Goal: Task Accomplishment & Management: Use online tool/utility

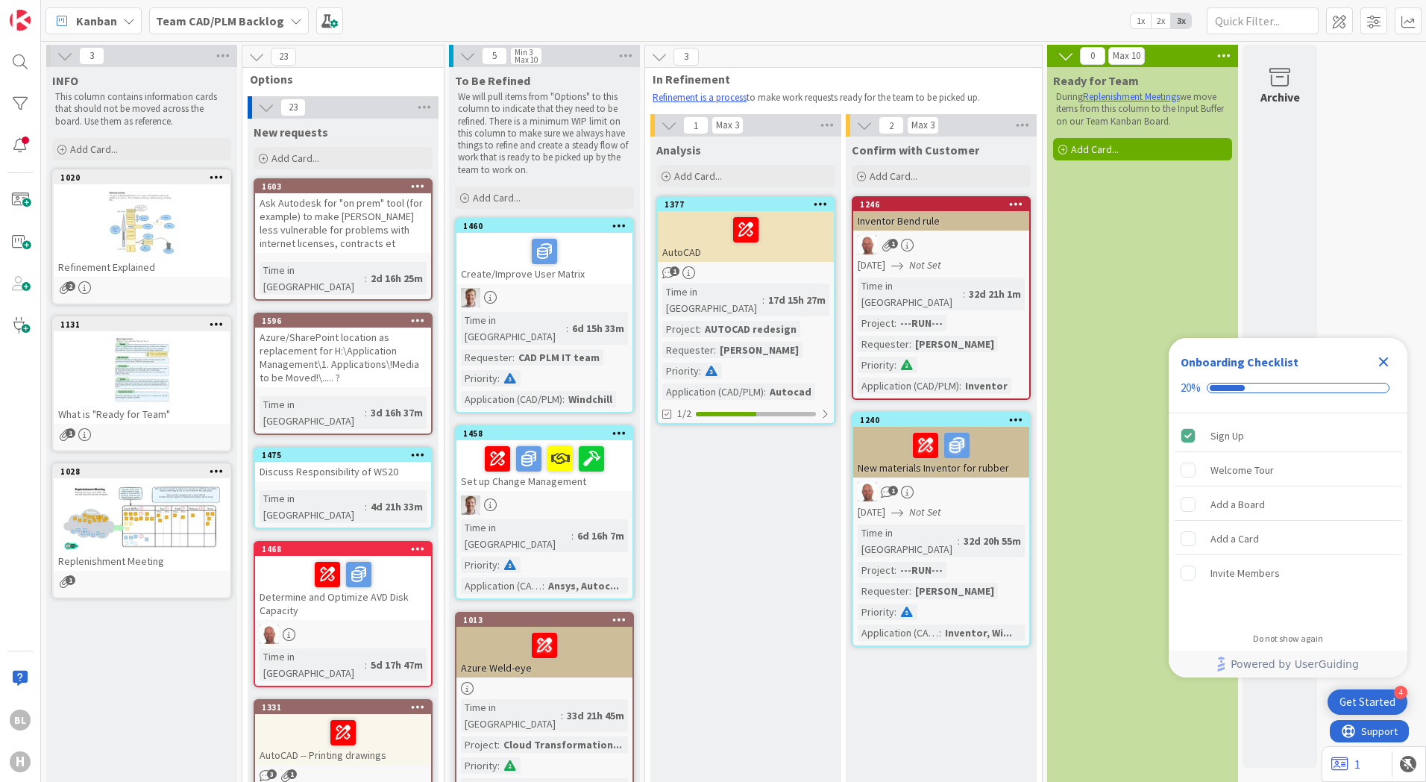
click at [372, 234] on div "Ask Autodesk for "on prem" tool (for example) to make [PERSON_NAME] less vulner…" at bounding box center [343, 223] width 176 height 60
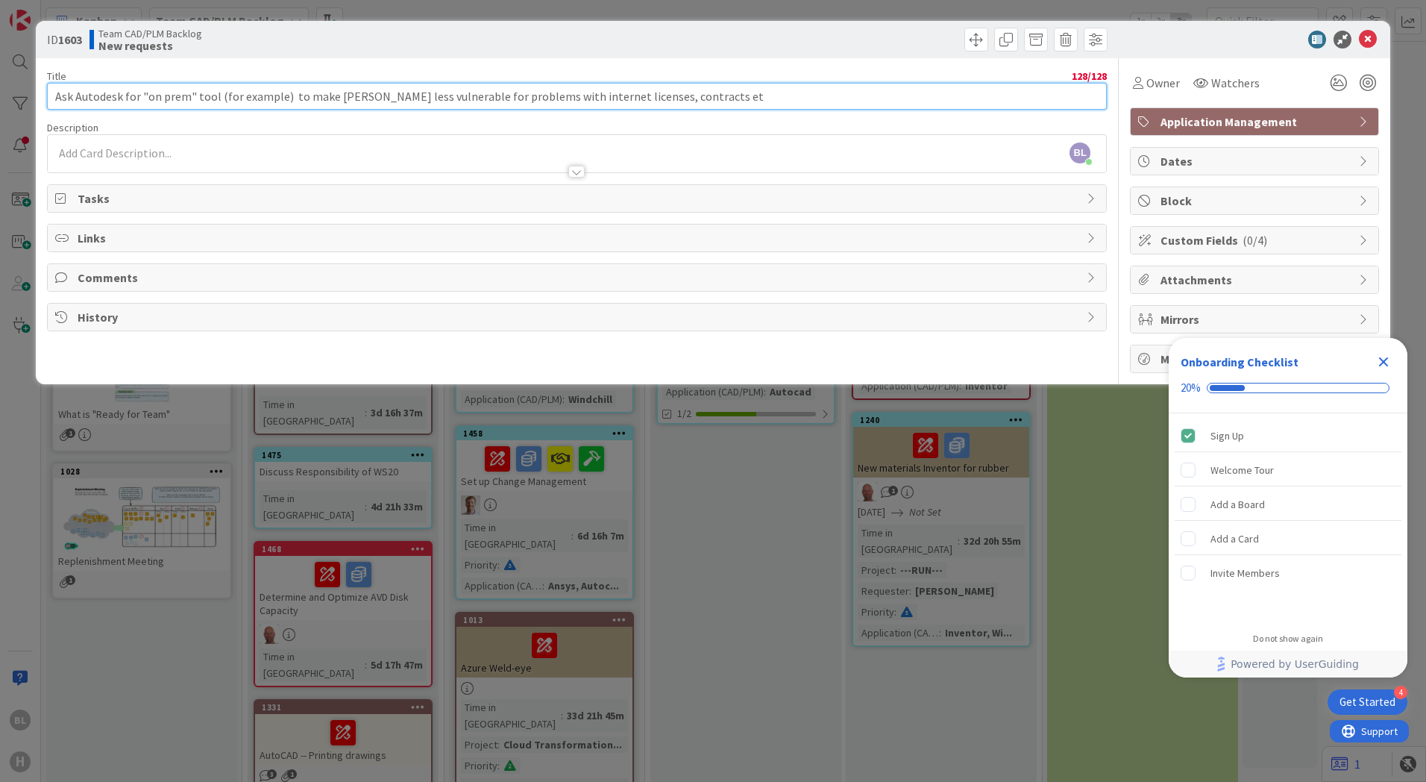
click at [715, 98] on input "Ask Autodesk for "on prem" tool (for example) to make [PERSON_NAME] less vulner…" at bounding box center [577, 96] width 1060 height 27
drag, startPoint x: 707, startPoint y: 102, endPoint x: 7, endPoint y: 85, distance: 700.0
click at [7, 85] on div "ID 1603 Team CAD/PLM Backlog New requests Title 128 / 128 Ask Autodesk for "on …" at bounding box center [713, 391] width 1426 height 782
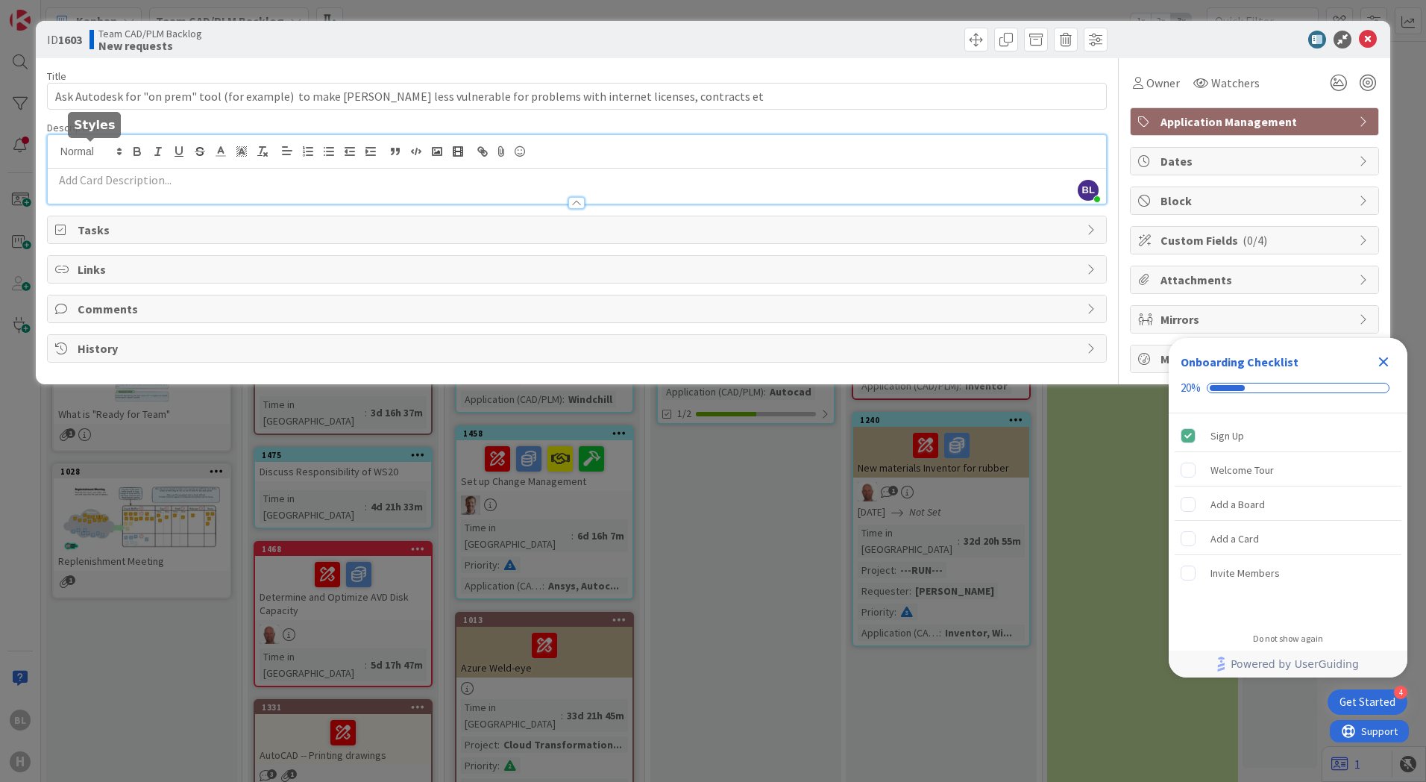
click at [110, 147] on div "BL [PERSON_NAME] just joined" at bounding box center [577, 169] width 1059 height 69
paste div
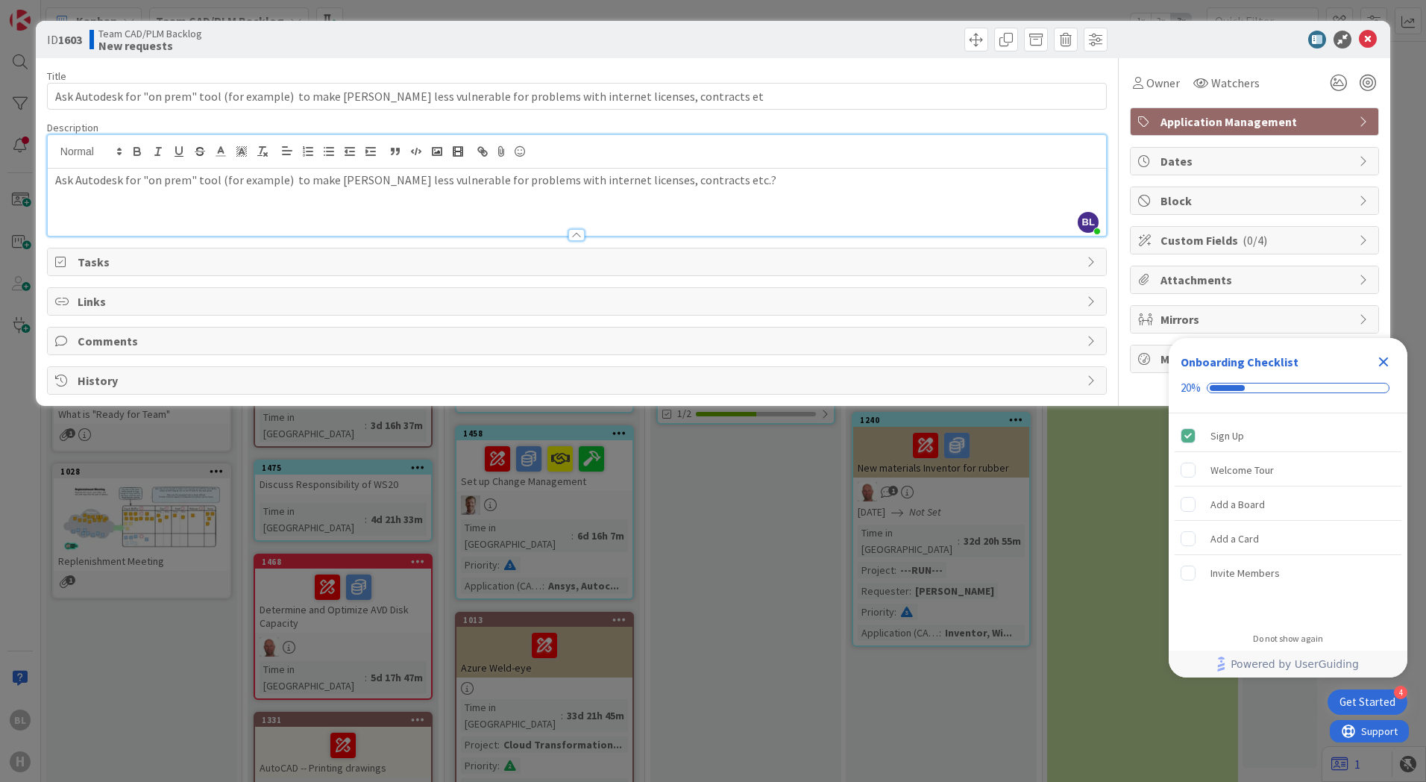
click at [477, 46] on div "Team CAD/PLM Backlog New requests" at bounding box center [332, 40] width 484 height 24
click at [392, 262] on span "Tasks" at bounding box center [579, 262] width 1002 height 18
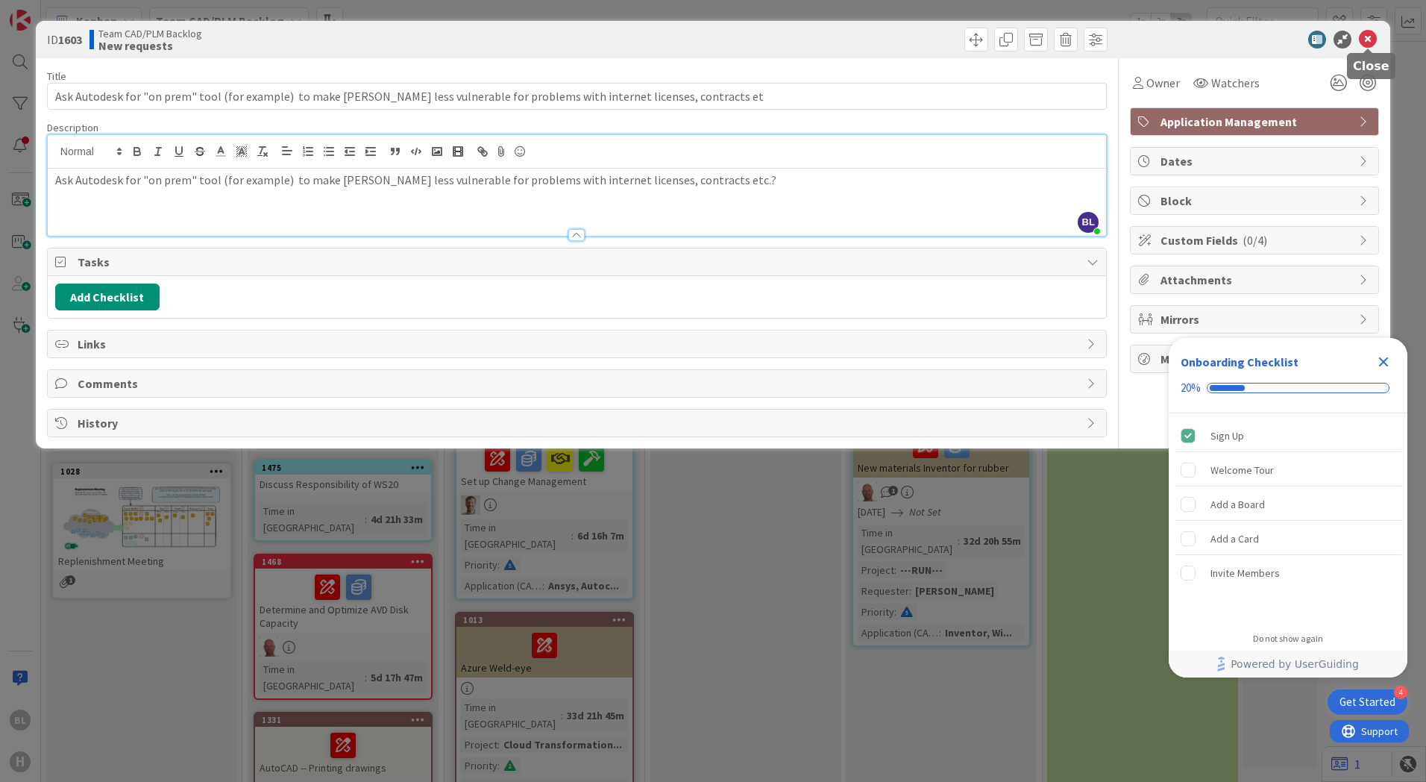
click at [1369, 43] on icon at bounding box center [1368, 40] width 18 height 18
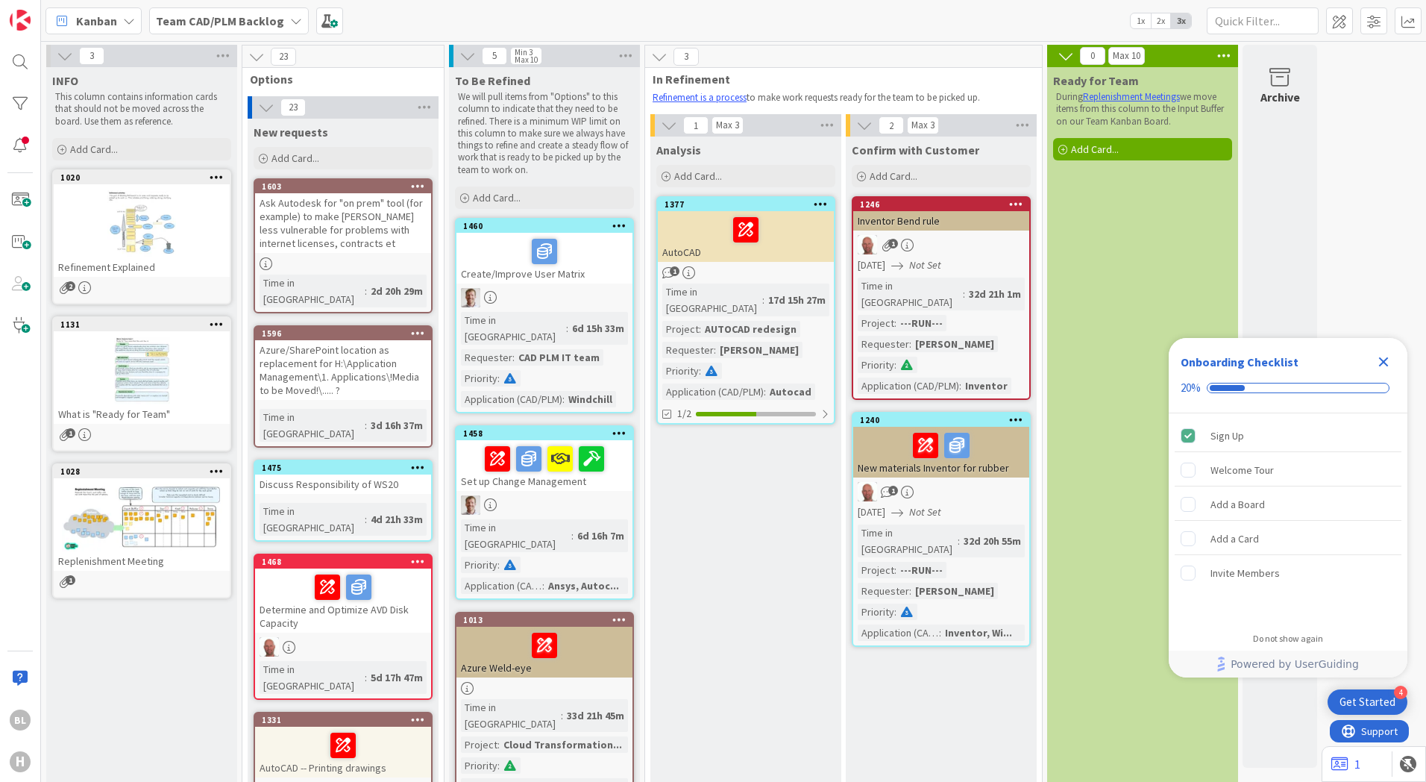
click at [363, 224] on div "Ask Autodesk for "on prem" tool (for example) to make [PERSON_NAME] less vulner…" at bounding box center [343, 223] width 176 height 60
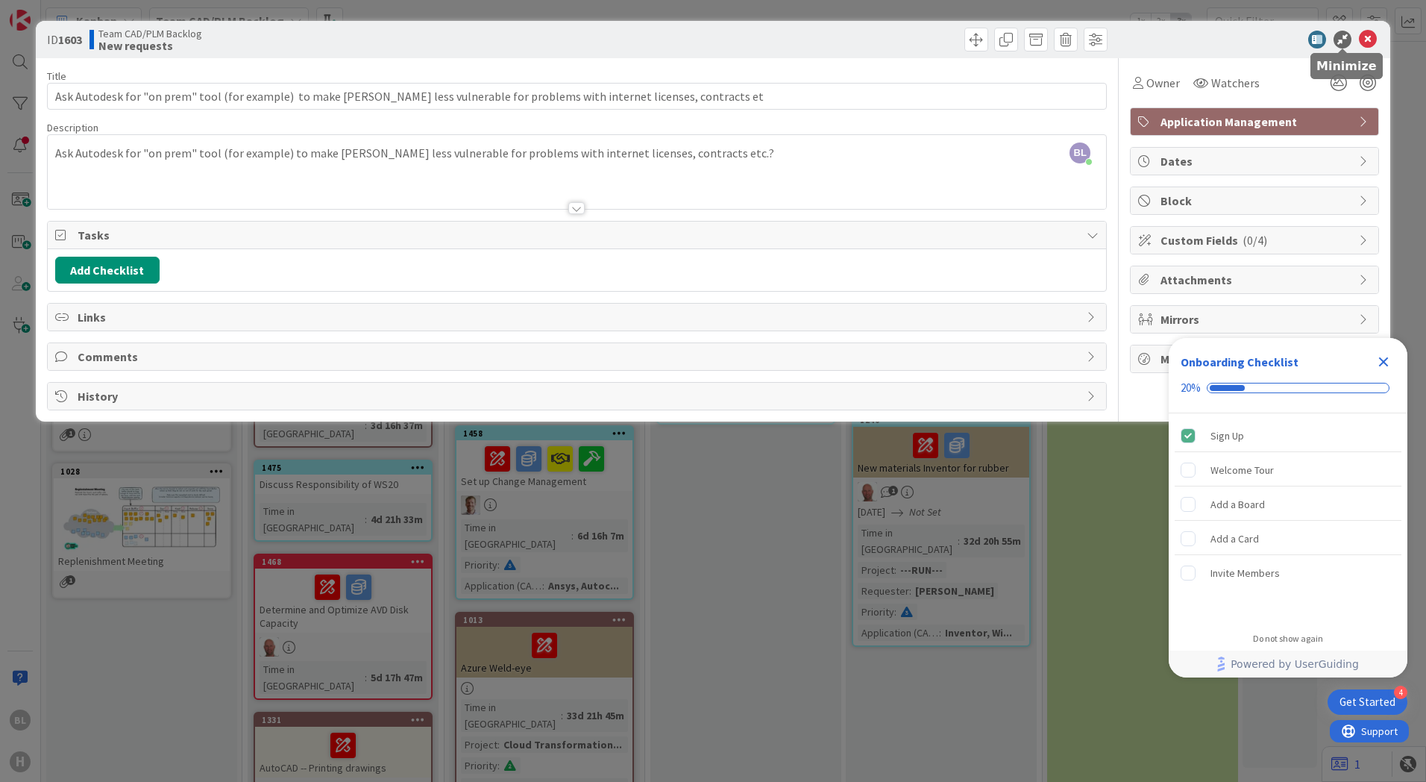
click at [1347, 40] on icon at bounding box center [1343, 40] width 18 height 18
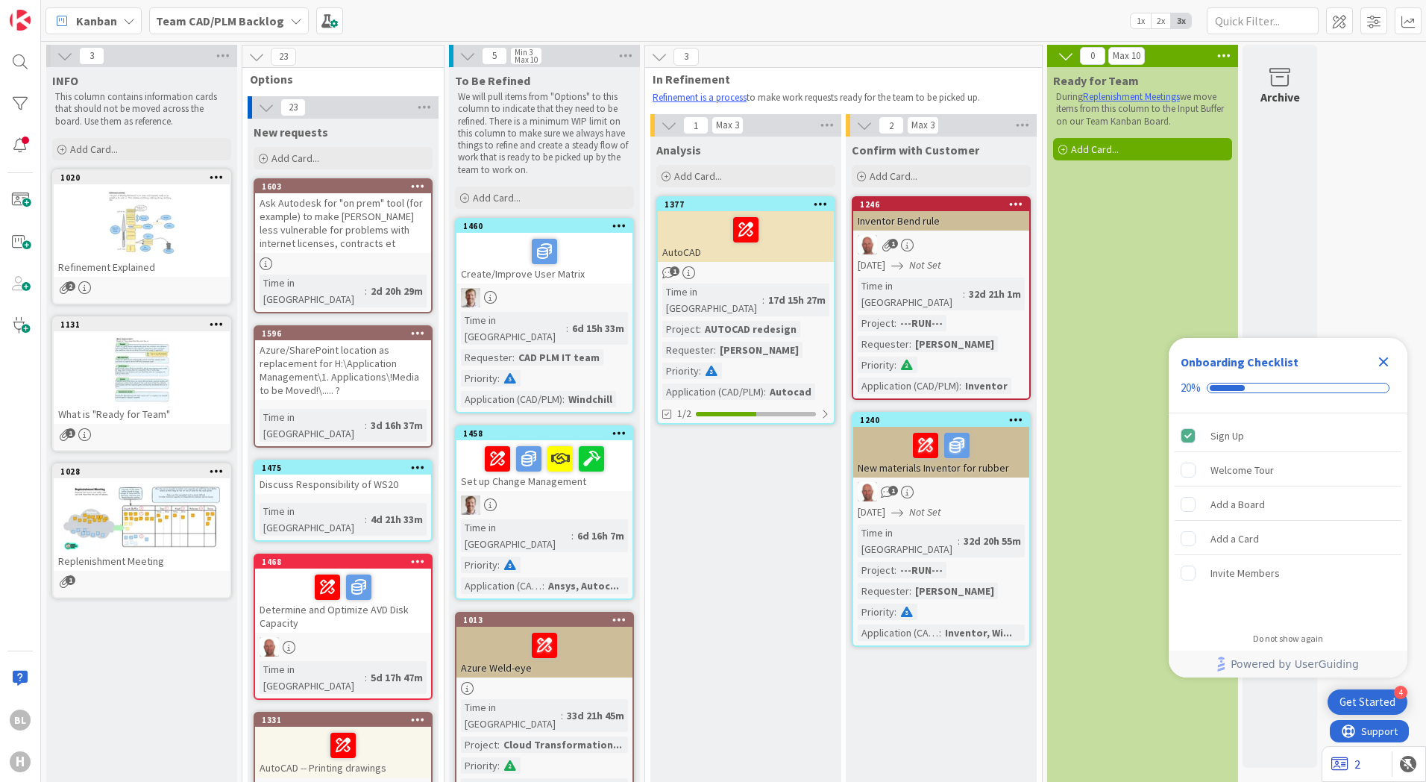
click at [1347, 765] on icon at bounding box center [1340, 763] width 17 height 15
